Goal: Find specific page/section: Find specific page/section

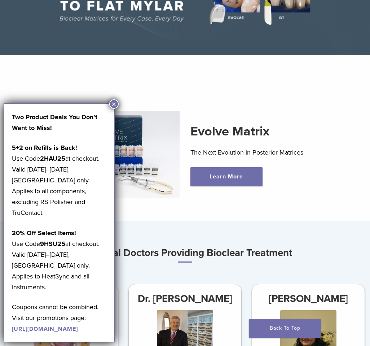
scroll to position [108, 0]
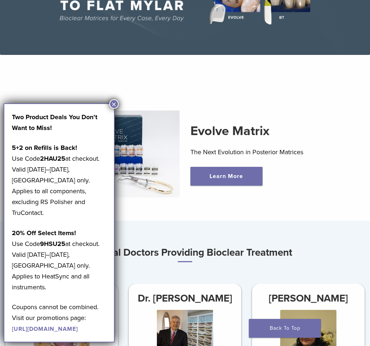
click at [115, 106] on button "×" at bounding box center [113, 103] width 9 height 9
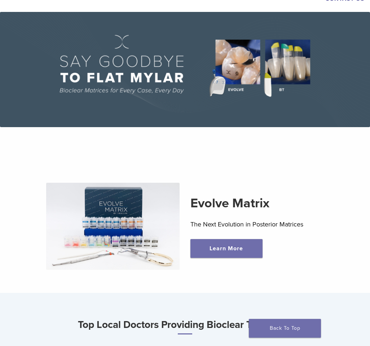
scroll to position [0, 0]
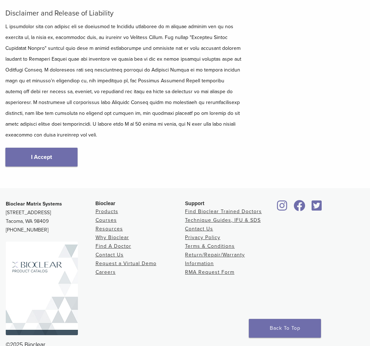
scroll to position [108, 0]
click at [59, 154] on link "I Accept" at bounding box center [41, 156] width 72 height 19
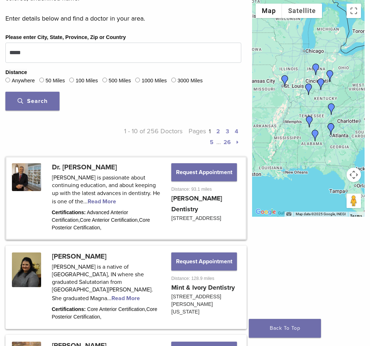
scroll to position [289, 0]
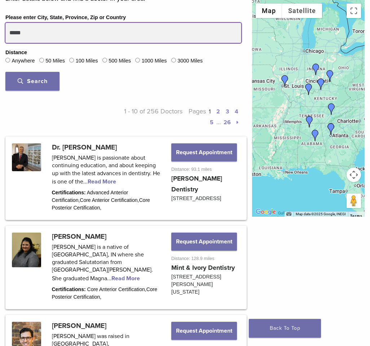
drag, startPoint x: 37, startPoint y: 34, endPoint x: -10, endPoint y: 43, distance: 48.3
type input "*****"
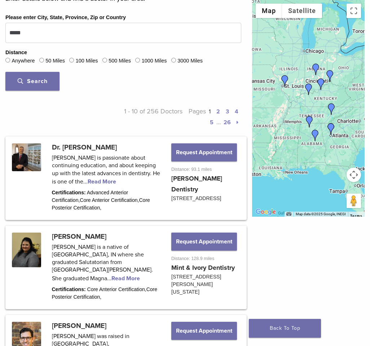
click at [41, 80] on span "Search" at bounding box center [33, 81] width 30 height 7
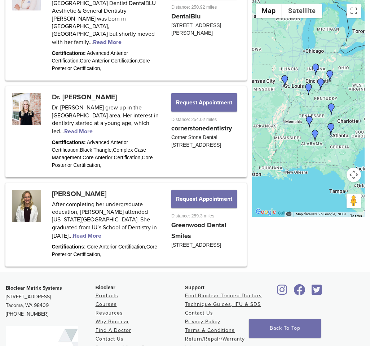
scroll to position [1118, 0]
